Goal: Task Accomplishment & Management: Use online tool/utility

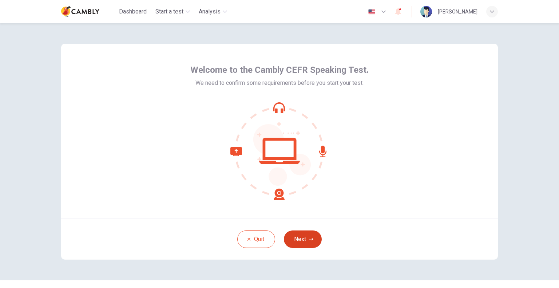
click at [304, 240] on button "Next" at bounding box center [303, 238] width 38 height 17
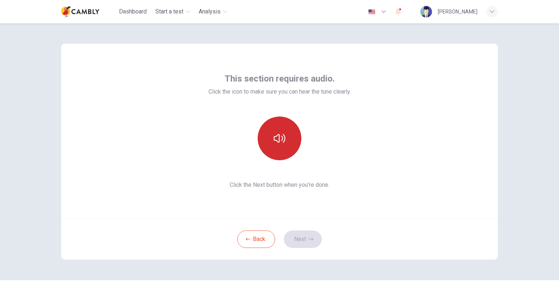
click at [280, 134] on icon "button" at bounding box center [280, 139] width 12 height 12
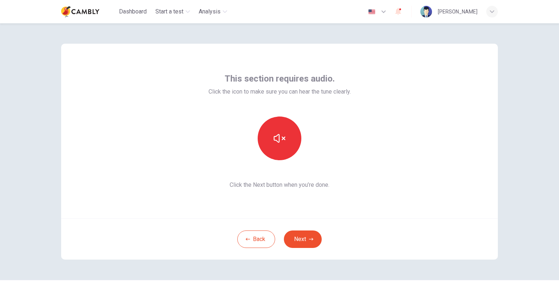
click at [309, 244] on button "Next" at bounding box center [303, 238] width 38 height 17
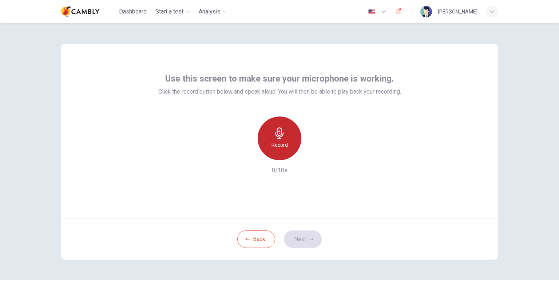
click at [282, 150] on div "Record" at bounding box center [280, 139] width 44 height 44
click at [293, 147] on div "Stop" at bounding box center [280, 139] width 44 height 44
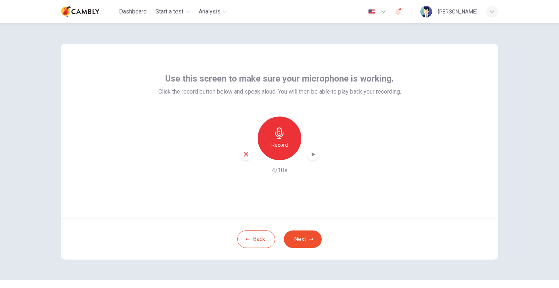
drag, startPoint x: 292, startPoint y: 144, endPoint x: 296, endPoint y: 145, distance: 4.3
click at [294, 145] on div "Record" at bounding box center [280, 139] width 44 height 44
click at [276, 146] on h6 "Stop" at bounding box center [279, 145] width 11 height 9
click at [313, 155] on icon "button" at bounding box center [312, 154] width 7 height 7
click at [307, 244] on button "Next" at bounding box center [303, 238] width 38 height 17
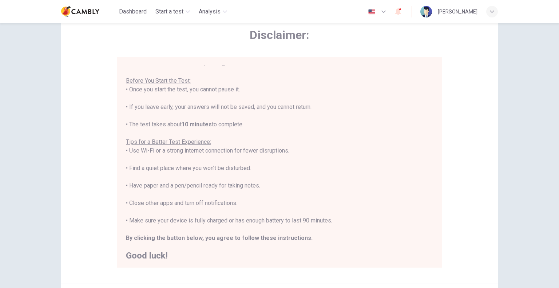
scroll to position [8, 0]
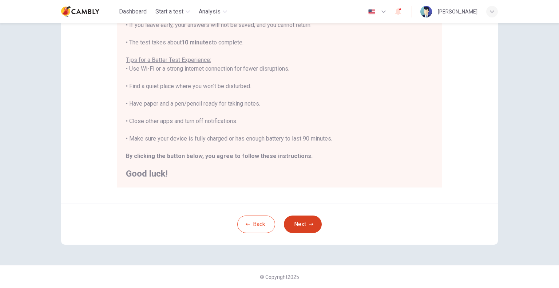
click at [303, 221] on button "Next" at bounding box center [303, 224] width 38 height 17
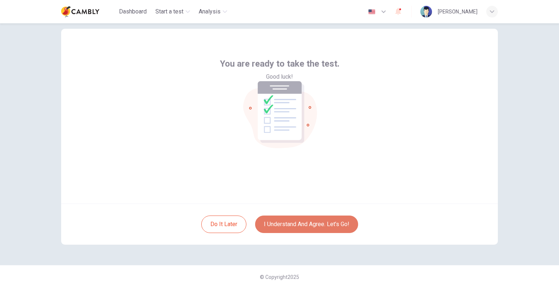
click at [303, 224] on button "I understand and agree. Let’s go!" at bounding box center [306, 224] width 103 height 17
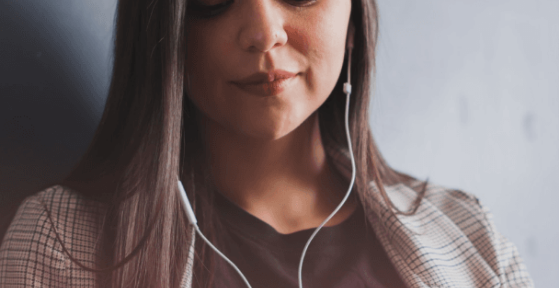
click at [21, 38] on button "Continue" at bounding box center [10, 51] width 21 height 27
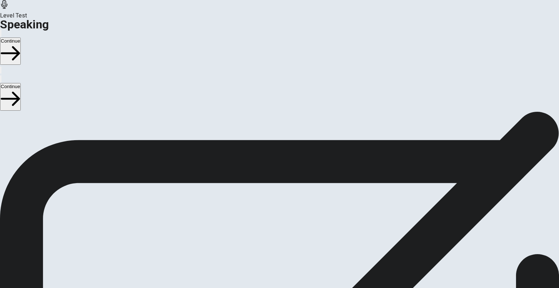
click at [291, 232] on icon at bounding box center [280, 243] width 22 height 22
click at [295, 256] on button "Record Again" at bounding box center [279, 274] width 31 height 36
click at [288, 246] on icon at bounding box center [279, 259] width 19 height 26
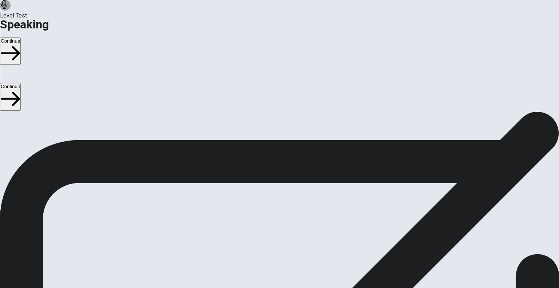
click at [271, 226] on icon "Play Audio" at bounding box center [271, 226] width 0 height 0
click at [21, 38] on button "Continue" at bounding box center [10, 51] width 21 height 27
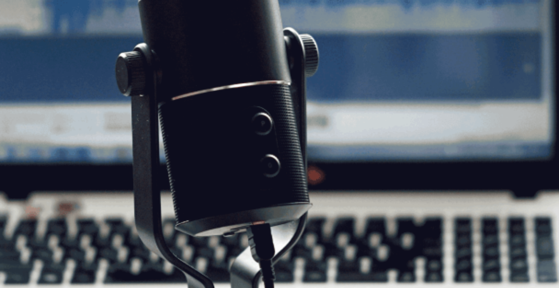
scroll to position [73, 0]
click at [21, 38] on button "Continue" at bounding box center [10, 51] width 21 height 27
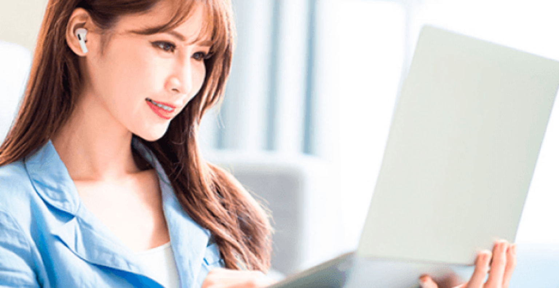
click at [325, 133] on img at bounding box center [279, 144] width 559 height 288
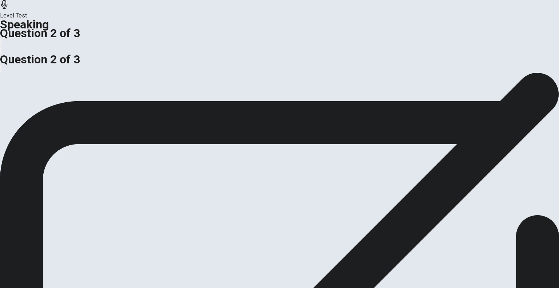
scroll to position [73, 0]
